Goal: Communication & Community: Participate in discussion

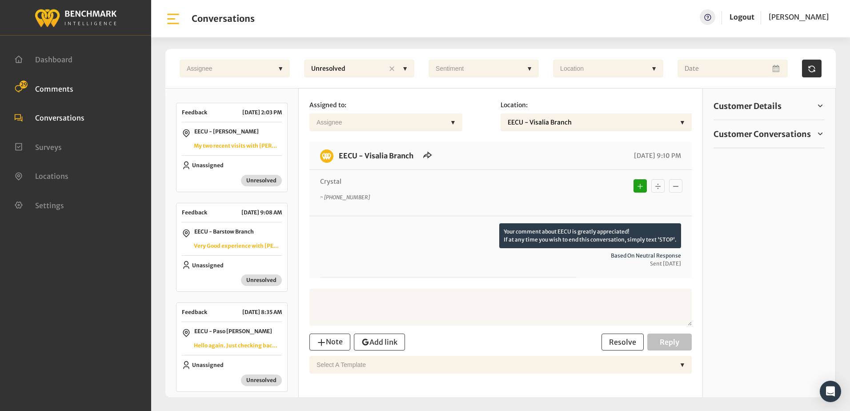
click at [50, 86] on span "Comments" at bounding box center [54, 88] width 38 height 9
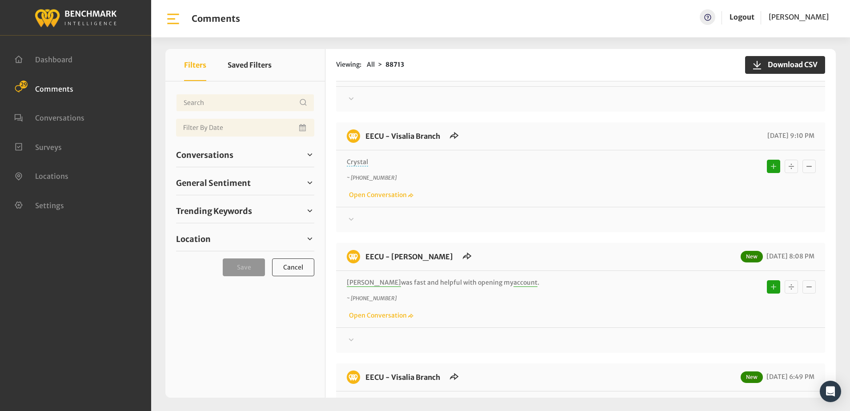
scroll to position [978, 0]
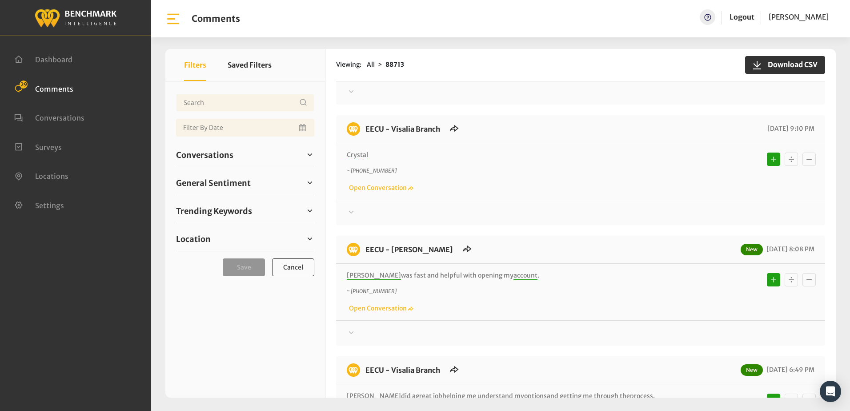
click at [350, 211] on icon at bounding box center [351, 212] width 9 height 11
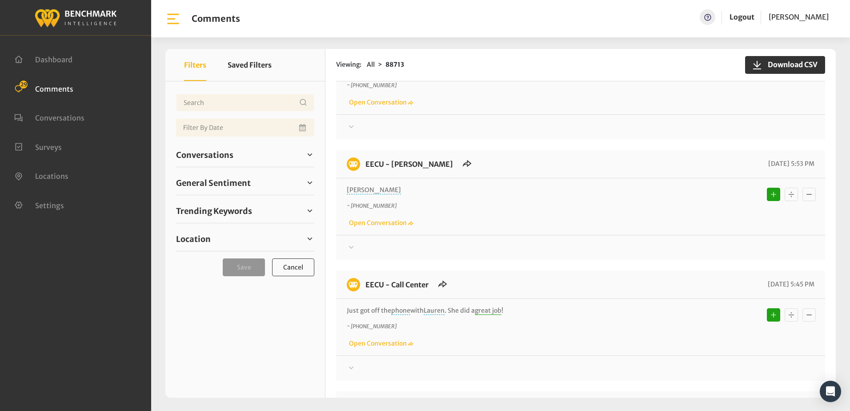
scroll to position [1690, 0]
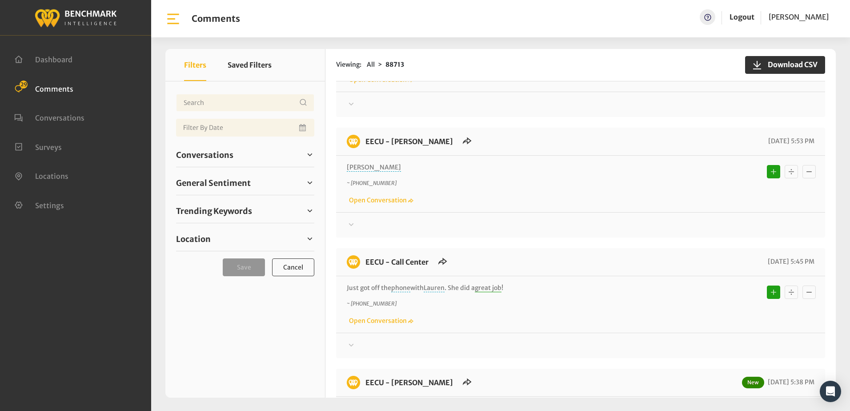
click at [351, 219] on icon at bounding box center [351, 224] width 9 height 11
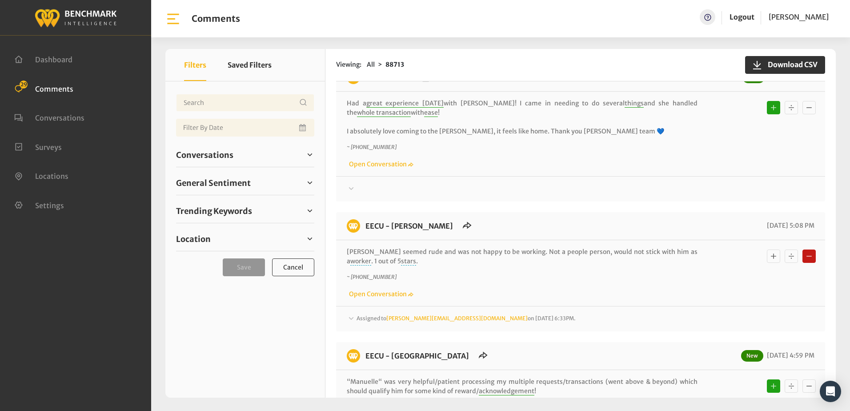
scroll to position [3098, 0]
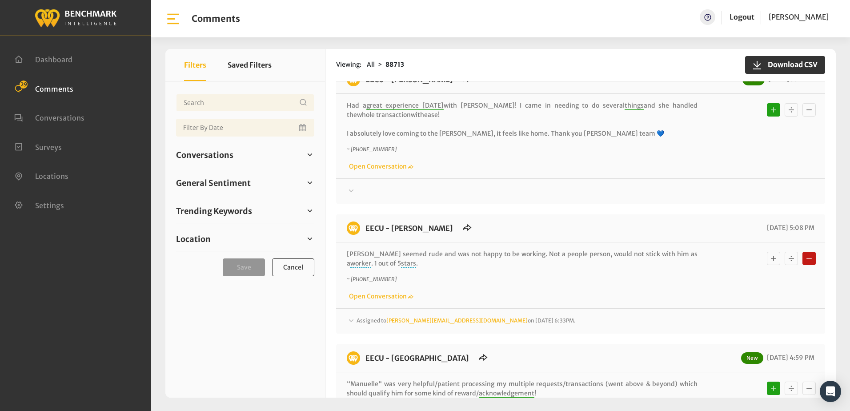
click at [351, 319] on icon at bounding box center [351, 320] width 5 height 3
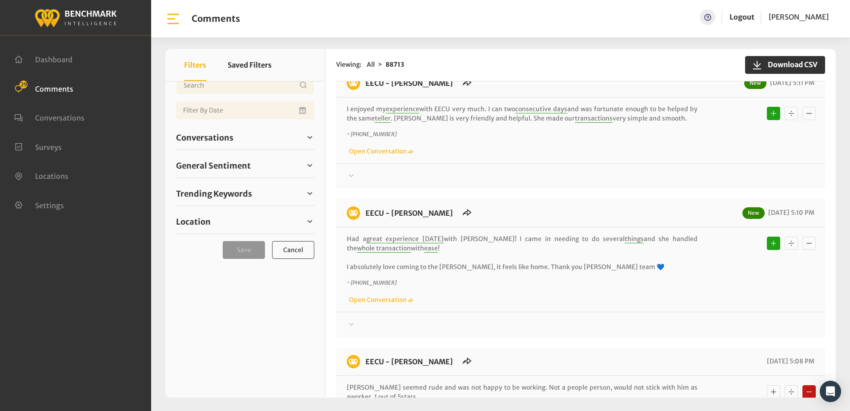
scroll to position [32, 0]
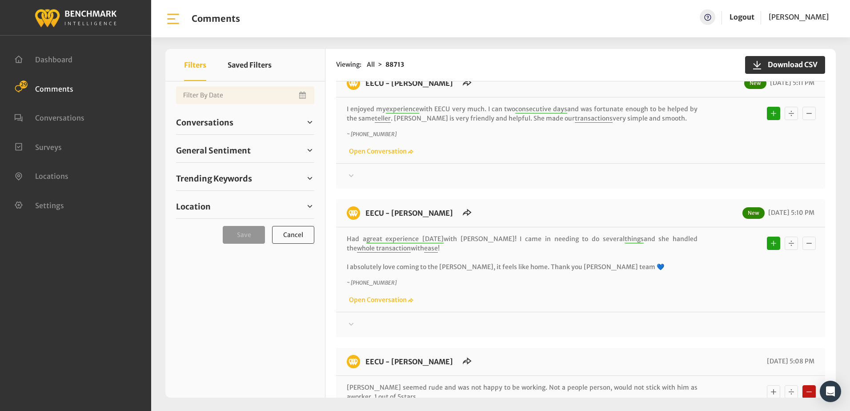
click at [472, 299] on div "Had a great experience today with Ivonne! I came in needing to do several thing…" at bounding box center [580, 269] width 489 height 85
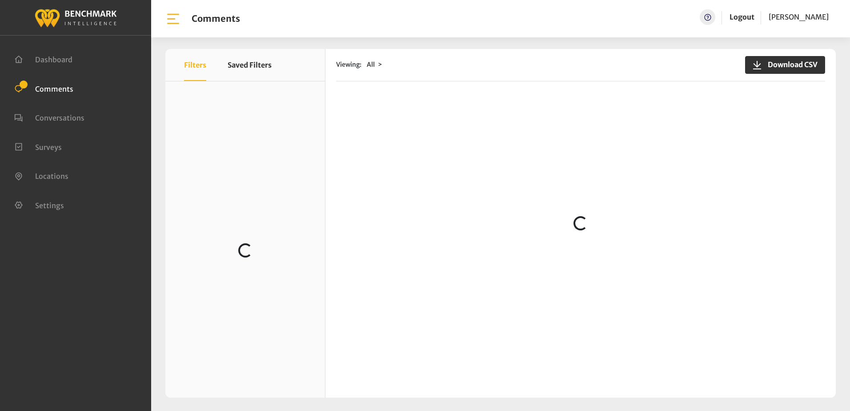
scroll to position [712, 0]
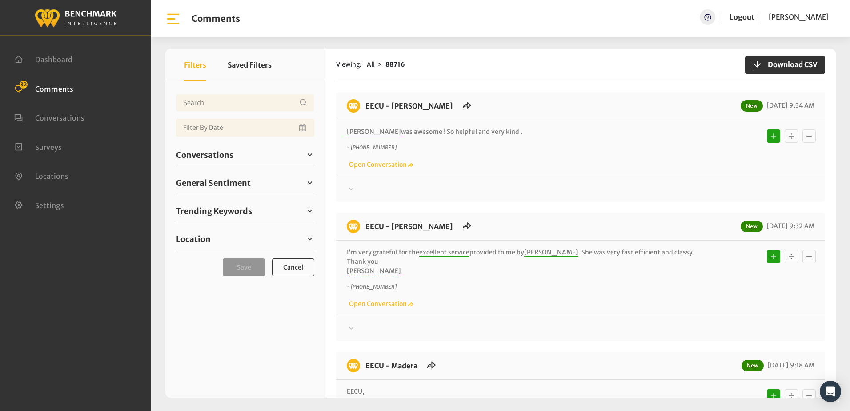
click at [66, 90] on span "Comments" at bounding box center [54, 88] width 38 height 9
click at [490, 162] on div "~ +12092893391 Open Conversation" at bounding box center [581, 157] width 468 height 26
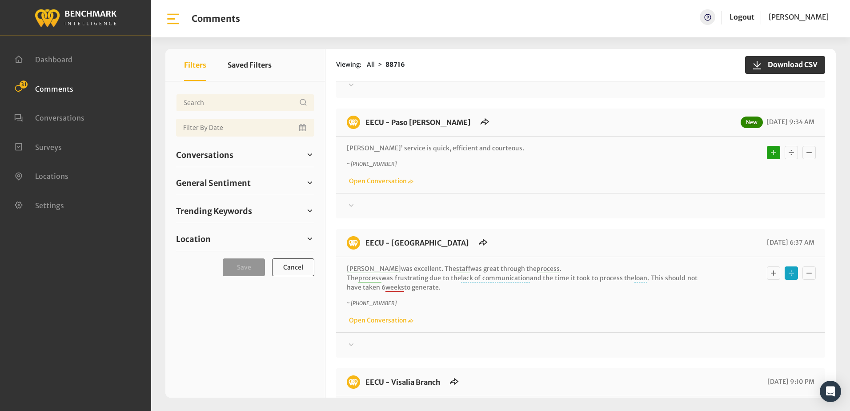
scroll to position [1187, 0]
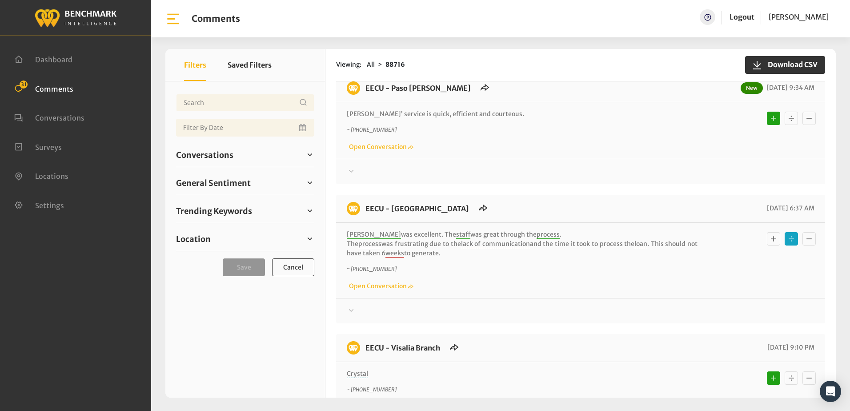
click at [533, 162] on div "Thanks! We appreciate your feedback about EECU. If at any time you wish to end …" at bounding box center [580, 168] width 489 height 18
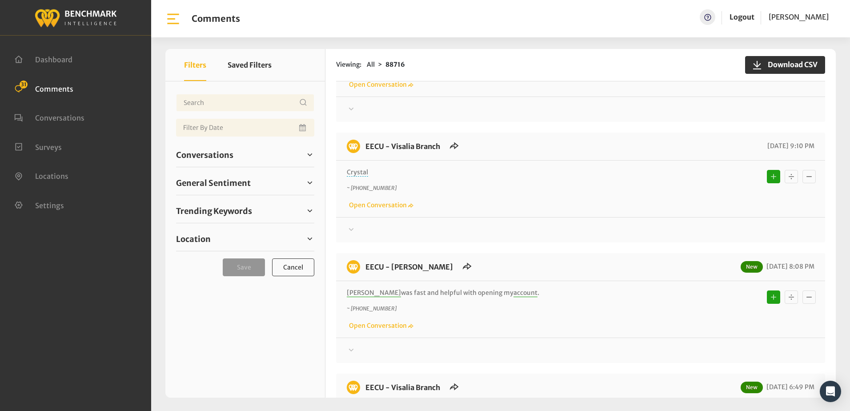
scroll to position [1409, 0]
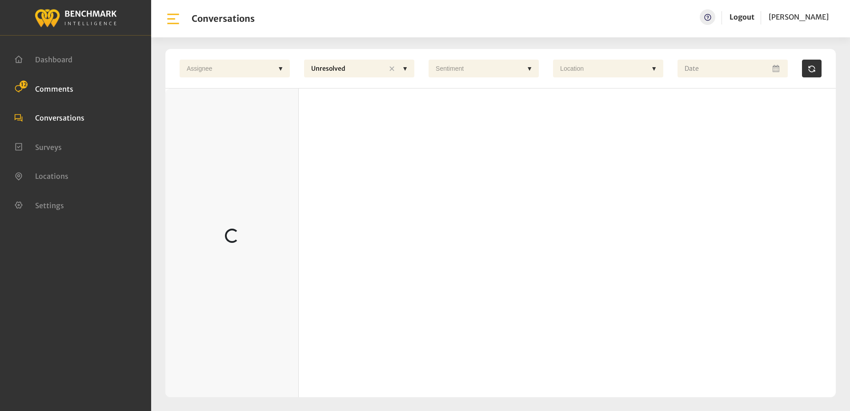
click at [48, 89] on span "Comments" at bounding box center [54, 88] width 38 height 9
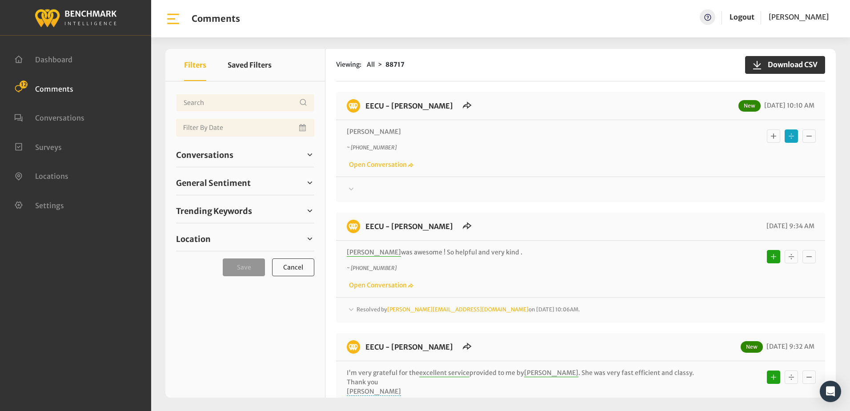
click at [351, 190] on icon at bounding box center [351, 189] width 9 height 11
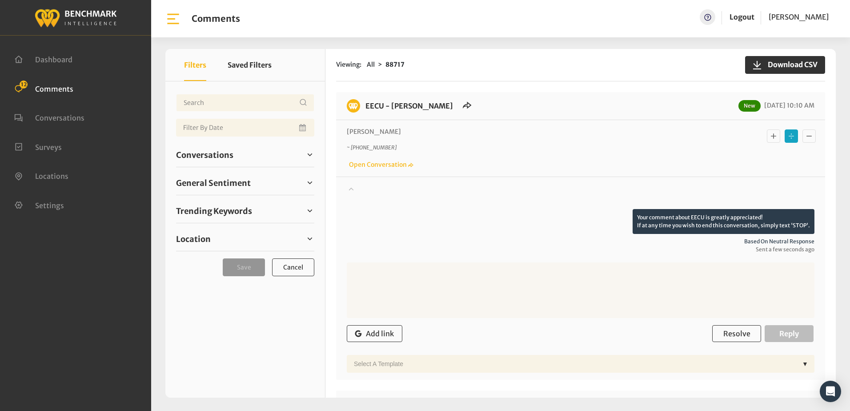
click at [351, 190] on icon at bounding box center [351, 188] width 9 height 11
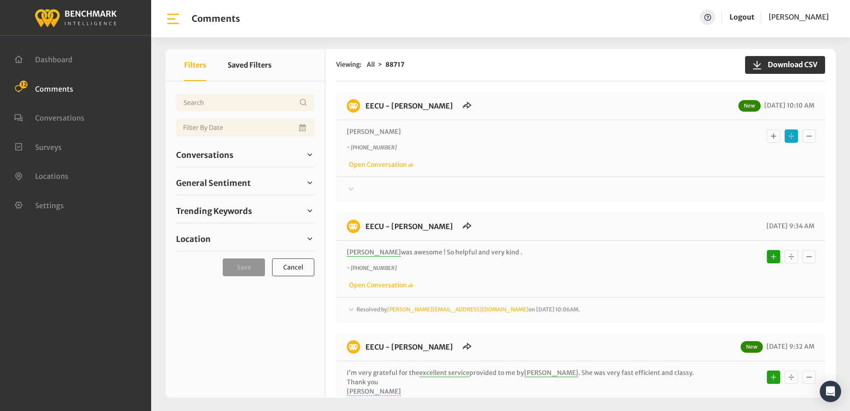
click at [503, 157] on div "~ +15597909036 Open Conversation" at bounding box center [581, 157] width 468 height 26
click at [351, 188] on icon at bounding box center [351, 189] width 9 height 11
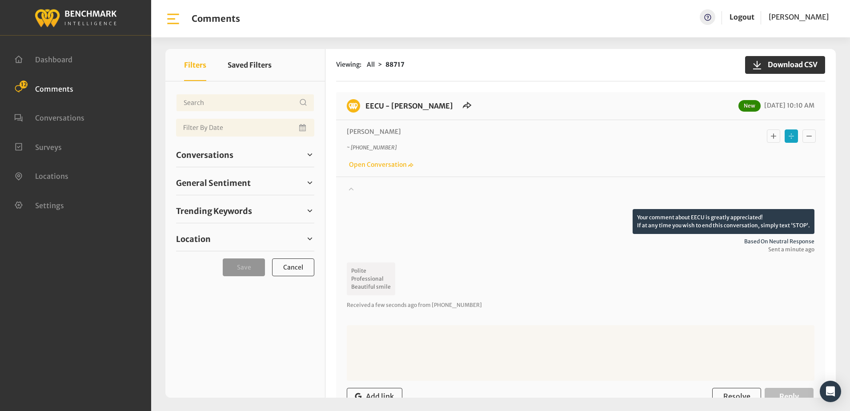
click at [769, 138] on icon "Basic example" at bounding box center [773, 136] width 9 height 11
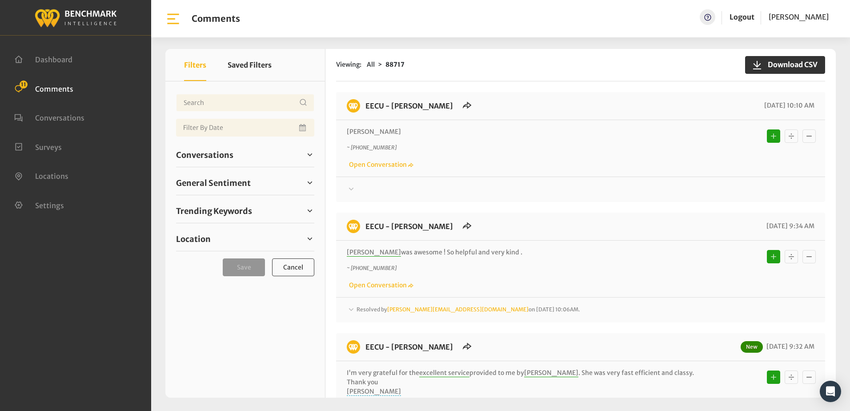
click at [470, 130] on p "Camille" at bounding box center [522, 131] width 351 height 9
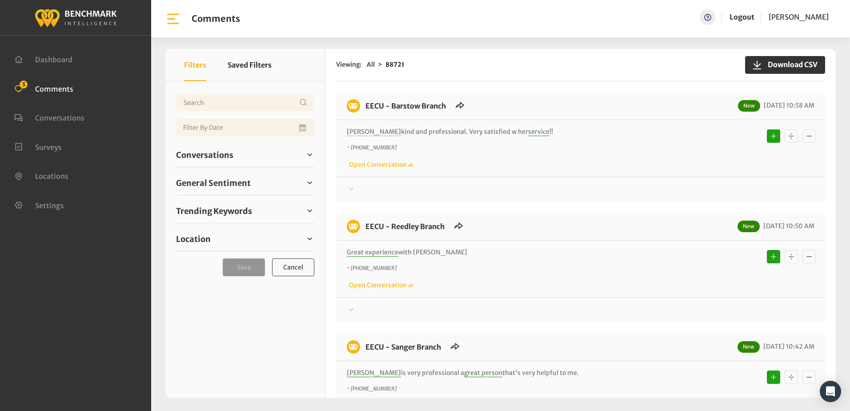
click at [591, 245] on div "Great experience with [PERSON_NAME] ~ [PHONE_NUMBER] Open Conversation" at bounding box center [580, 269] width 489 height 56
click at [558, 178] on div "Thanks! We appreciate your feedback about EECU. If at any time you wish to end …" at bounding box center [580, 186] width 489 height 18
click at [575, 212] on div "EECU - Barstow Branch New 09/22/2025 10:58 AM Kailah isReal kind and profession…" at bounding box center [580, 388] width 489 height 592
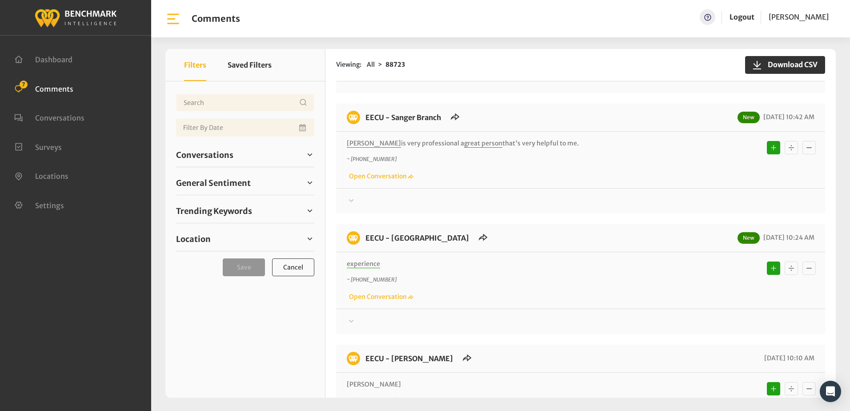
scroll to position [534, 0]
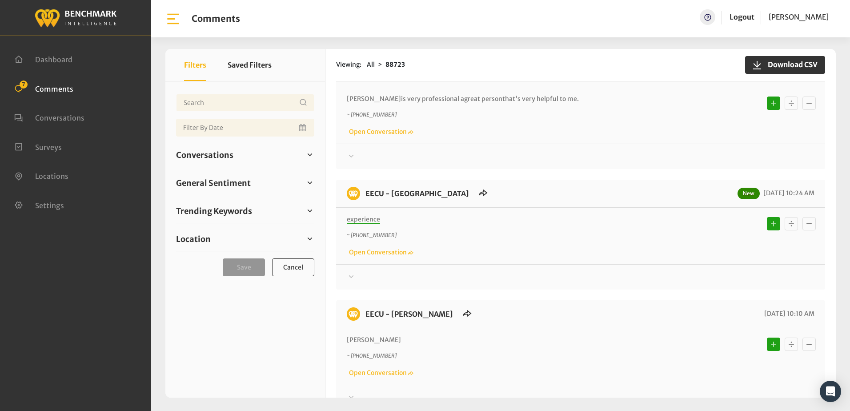
click at [350, 277] on icon at bounding box center [351, 276] width 9 height 11
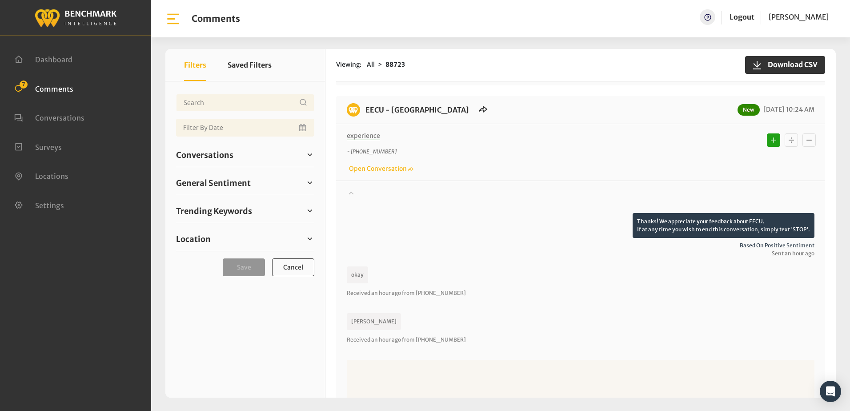
scroll to position [623, 0]
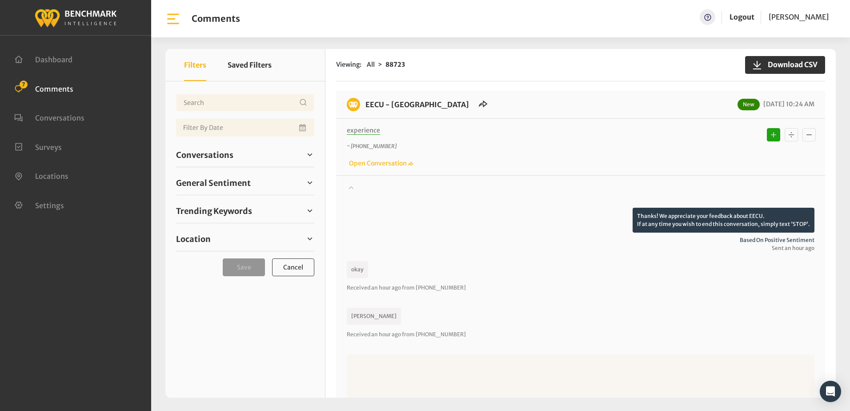
click at [789, 135] on icon "Basic example" at bounding box center [791, 134] width 5 height 5
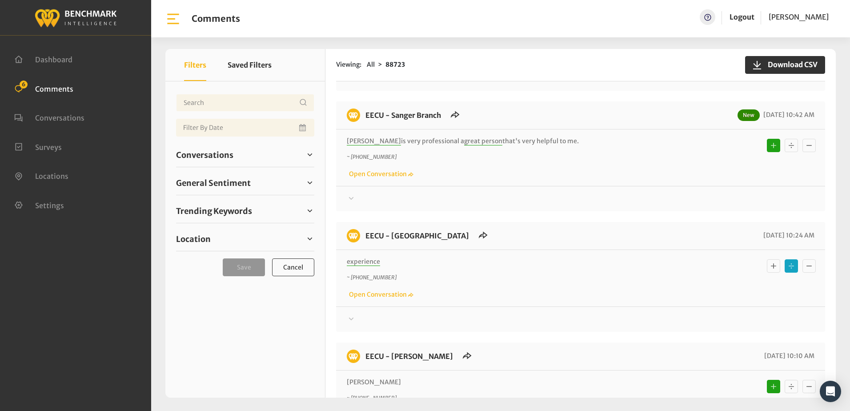
scroll to position [563, 0]
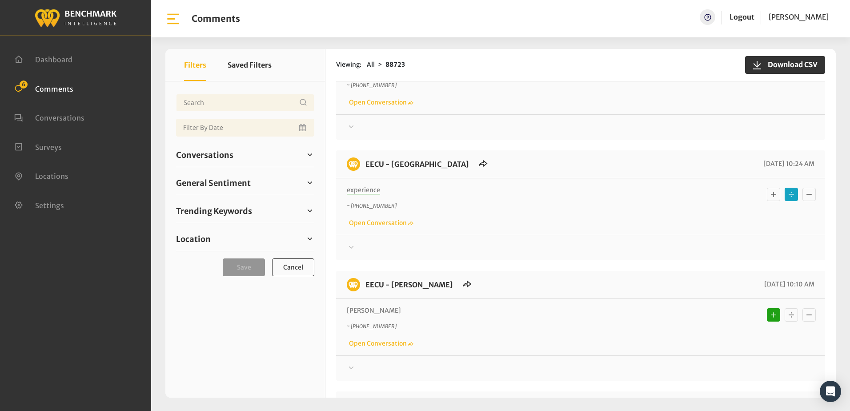
click at [351, 247] on icon at bounding box center [351, 247] width 9 height 11
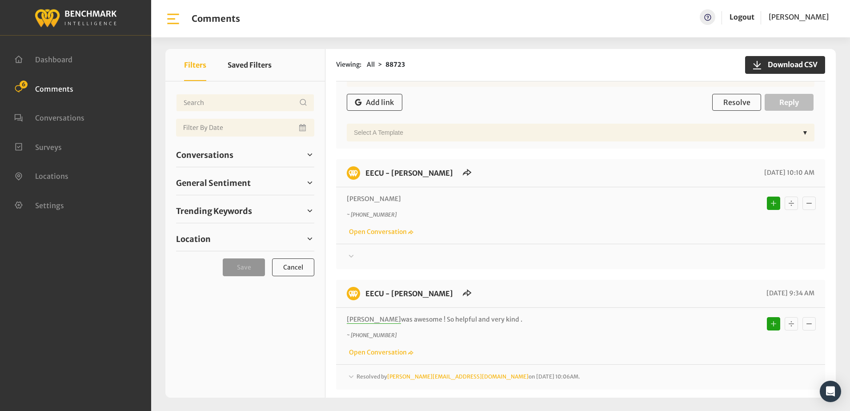
scroll to position [963, 0]
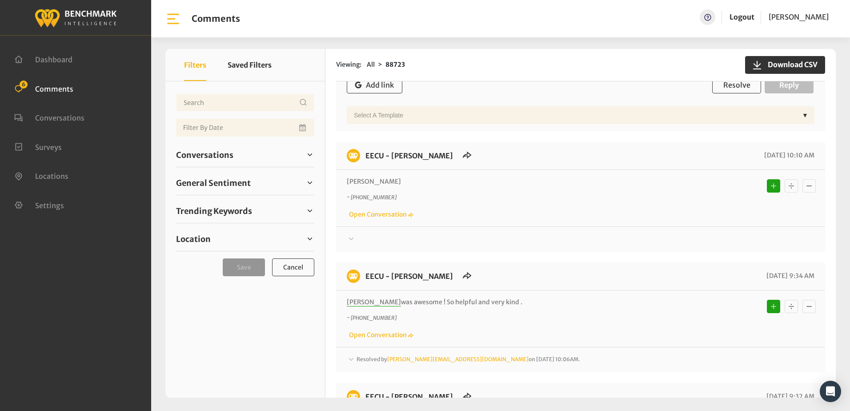
click at [351, 238] on icon at bounding box center [351, 238] width 9 height 11
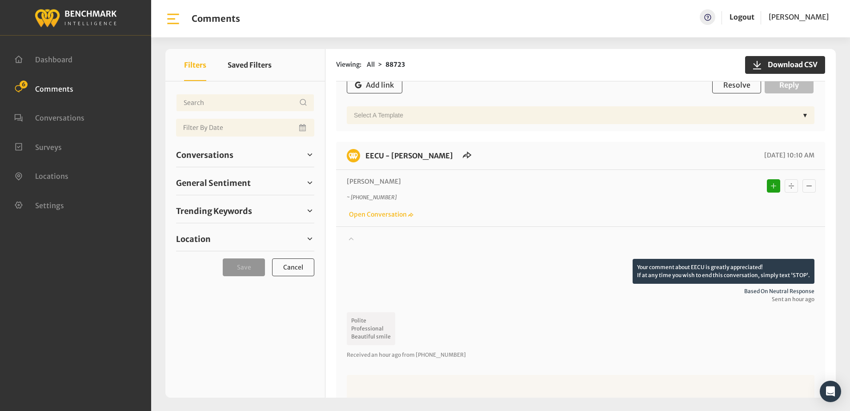
click at [351, 238] on icon at bounding box center [351, 238] width 5 height 3
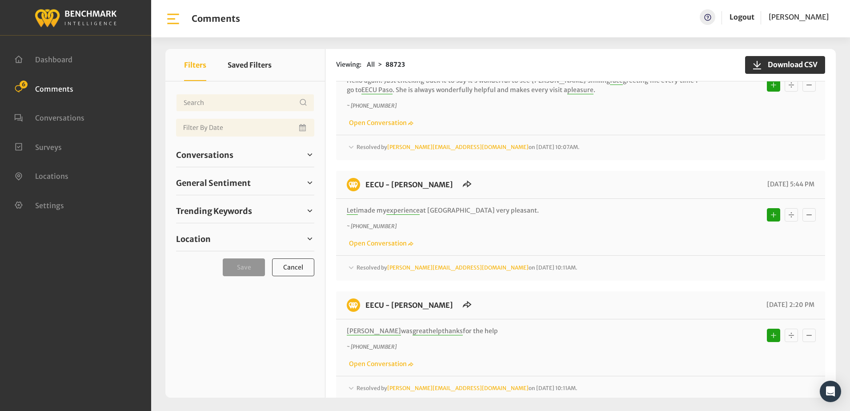
scroll to position [2075, 0]
